Goal: Information Seeking & Learning: Compare options

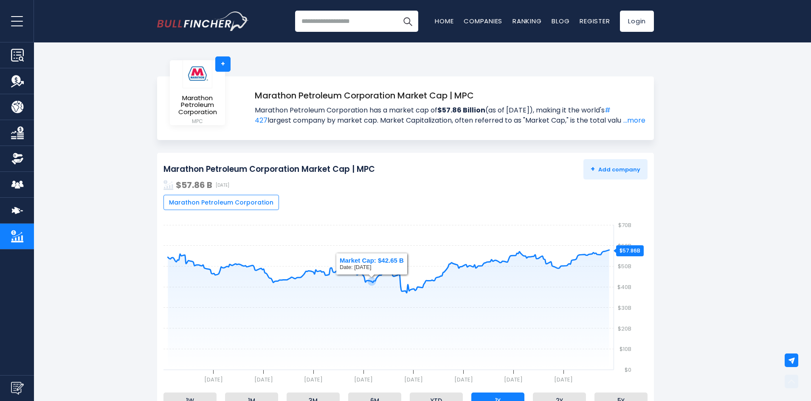
scroll to position [212, 0]
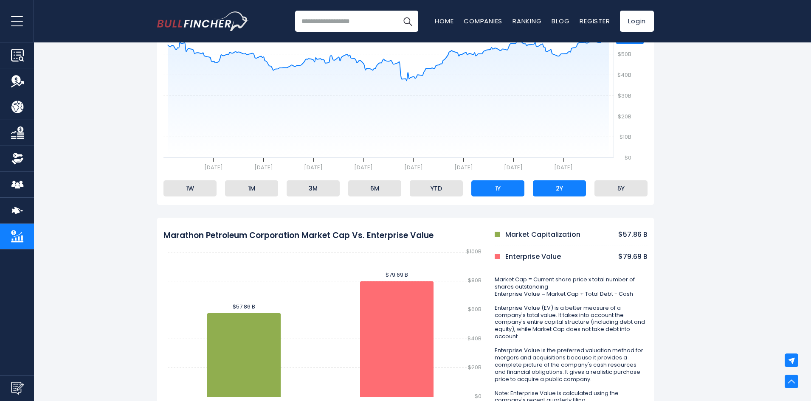
click at [567, 188] on li "2Y" at bounding box center [559, 188] width 53 height 16
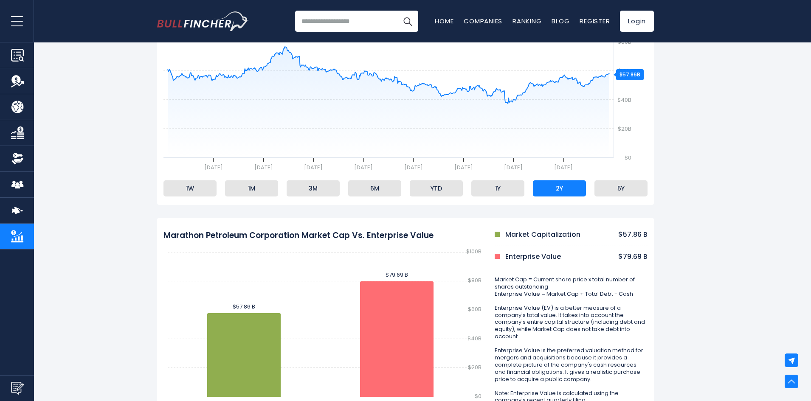
scroll to position [0, 0]
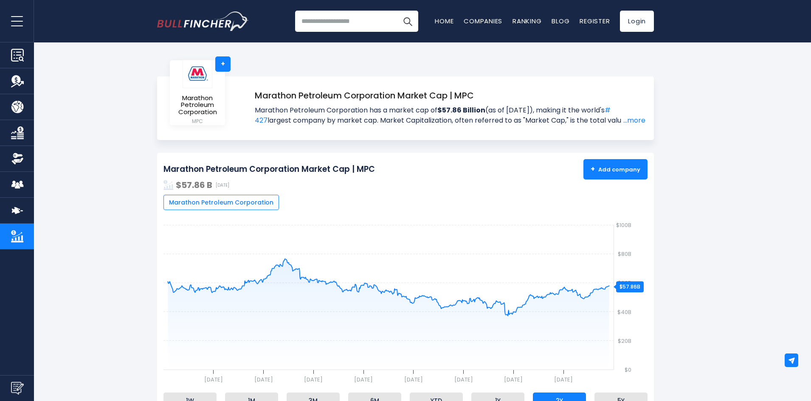
click at [622, 167] on span "+ Add company" at bounding box center [616, 170] width 50 height 8
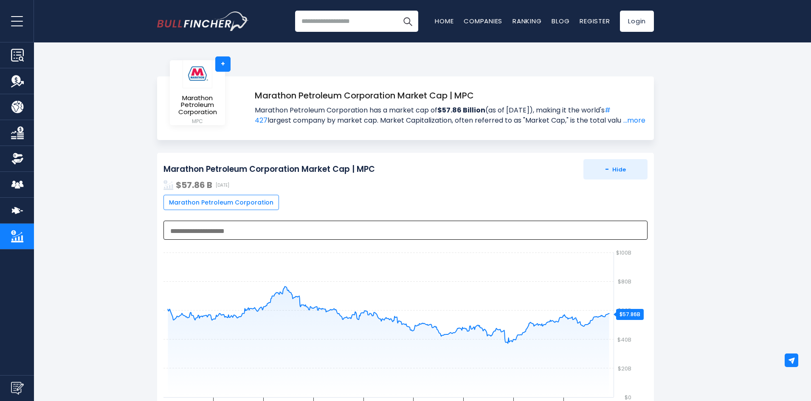
click at [215, 227] on span at bounding box center [401, 230] width 467 height 10
type textarea "***"
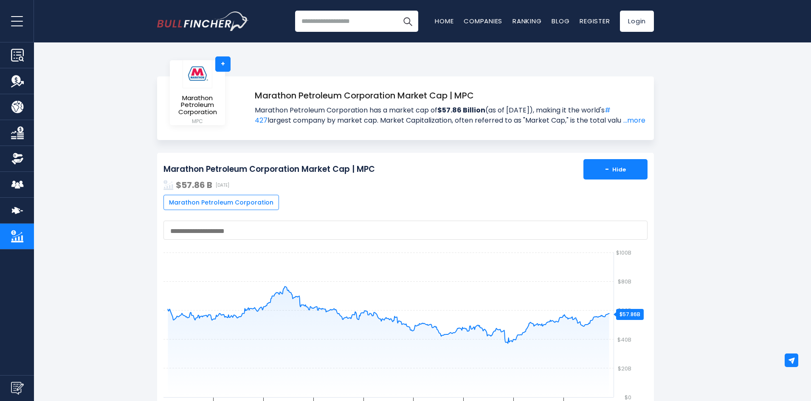
click at [610, 168] on span "- Hide" at bounding box center [615, 170] width 21 height 8
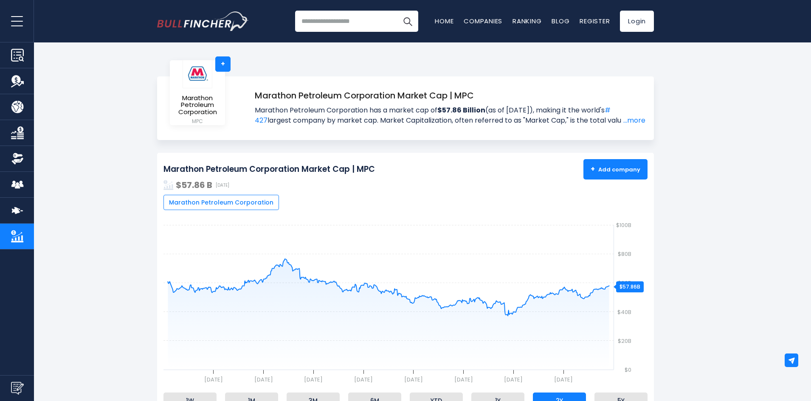
click at [594, 166] on strong "+" at bounding box center [593, 169] width 4 height 10
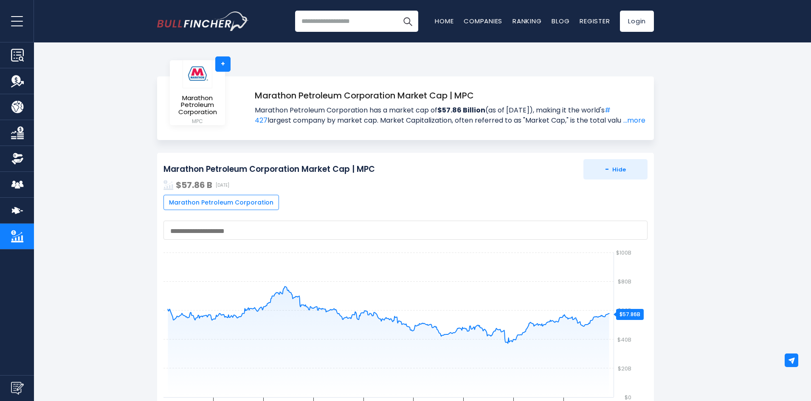
click at [248, 201] on span "Marathon Petroleum Corporation" at bounding box center [221, 203] width 104 height 8
click at [244, 228] on textarea "Search" at bounding box center [403, 232] width 467 height 8
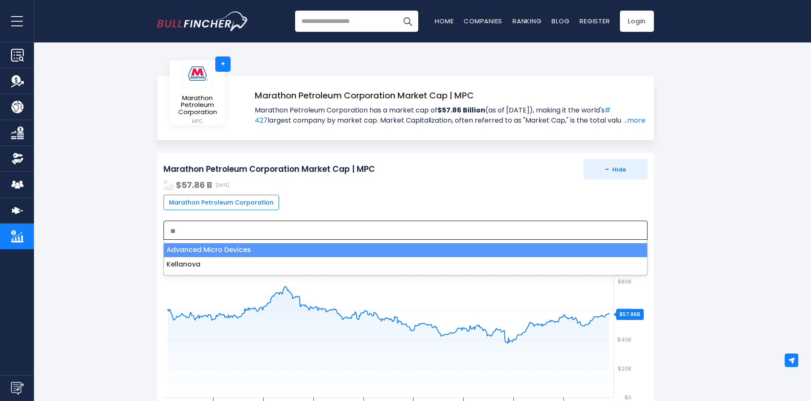
type textarea "*"
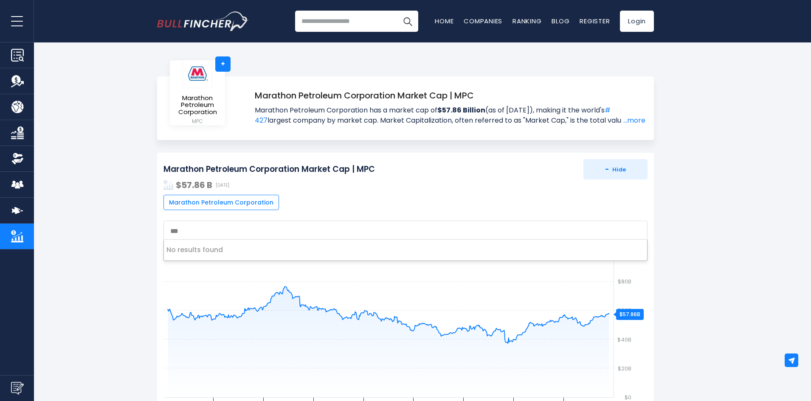
click at [228, 251] on li "No results found" at bounding box center [405, 250] width 483 height 14
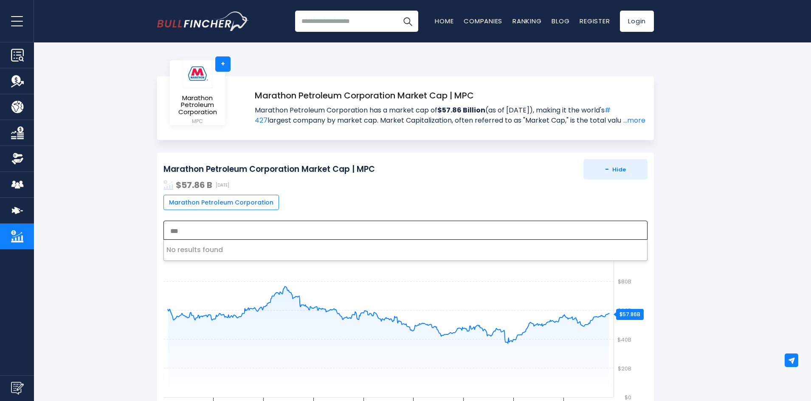
drag, startPoint x: 192, startPoint y: 232, endPoint x: 137, endPoint y: 223, distance: 55.6
type textarea "***"
click at [218, 204] on span "Marathon Petroleum Corporation" at bounding box center [221, 203] width 104 height 8
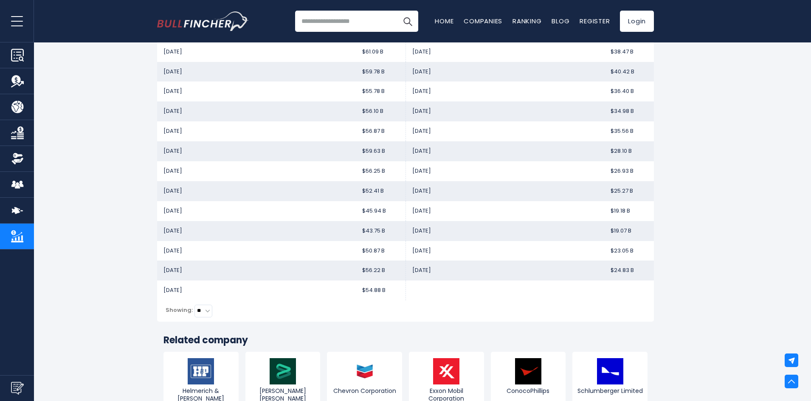
scroll to position [1274, 0]
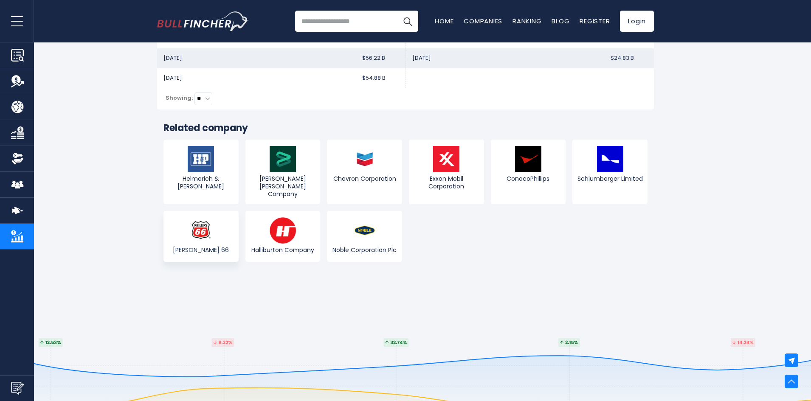
click at [197, 220] on img at bounding box center [201, 230] width 26 height 26
click at [204, 221] on img at bounding box center [201, 230] width 26 height 26
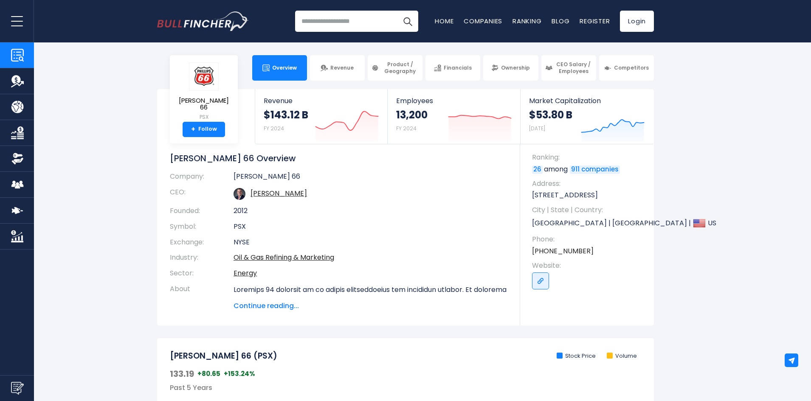
scroll to position [212, 0]
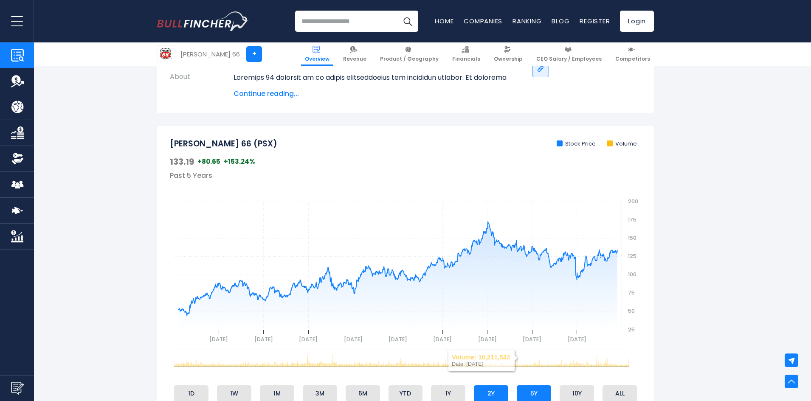
click at [495, 392] on li "2Y" at bounding box center [491, 393] width 34 height 16
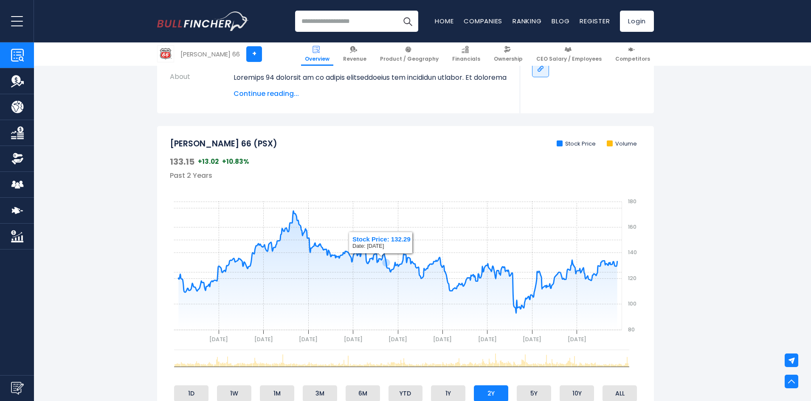
scroll to position [0, 0]
